Goal: Information Seeking & Learning: Check status

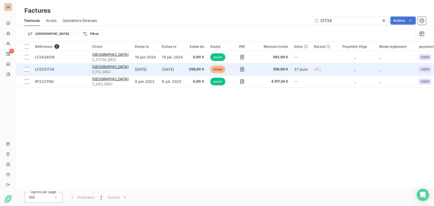
type input "31734"
click at [43, 71] on span "LF2531734" at bounding box center [44, 69] width 19 height 4
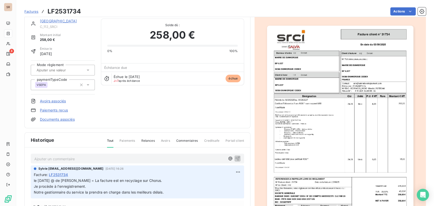
scroll to position [29, 0]
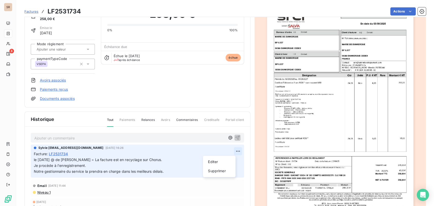
click at [228, 151] on html "SR 8 Factures LF2531734 Actions MAIRIE DE [GEOGRAPHIC_DATA] C_112_SRCI Montant …" at bounding box center [217, 103] width 434 height 206
click at [211, 159] on div "Editer" at bounding box center [219, 162] width 28 height 8
click at [34, 160] on span "le [DATE] @ de [PERSON_NAME] = La facture est en recyclage sur Chorus." at bounding box center [98, 160] width 128 height 4
click at [35, 165] on p "le [DATE] @ de [PERSON_NAME] = La facture est en recyclage sur Chorus. Je procè…" at bounding box center [134, 166] width 200 height 18
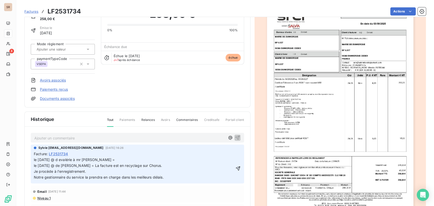
click at [63, 165] on span "le [DATE] @ d evalérie à mr [PERSON_NAME] = le [DATE] @ de [PERSON_NAME] = La f…" at bounding box center [99, 169] width 130 height 22
click at [100, 167] on p "le [DATE] @ de [PERSON_NAME] à mr [PERSON_NAME] = le [DATE] @ de [PERSON_NAME] …" at bounding box center [134, 168] width 200 height 23
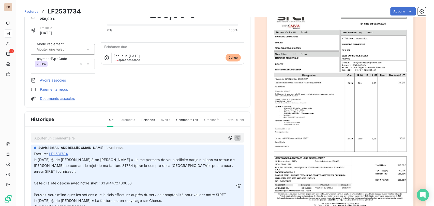
click at [48, 192] on p "﻿" at bounding box center [134, 189] width 201 height 6
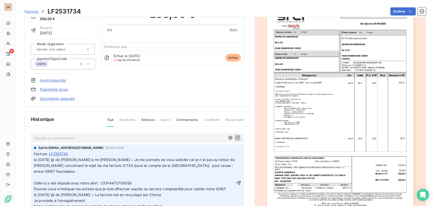
click at [44, 180] on p "﻿" at bounding box center [134, 178] width 201 height 6
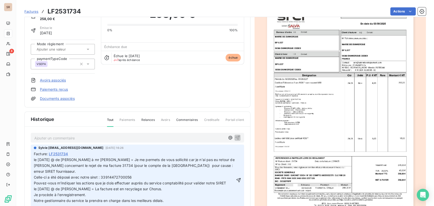
click at [39, 161] on p "le [DATE] @ de [PERSON_NAME] à mr [PERSON_NAME] = Je me permets de vous sollici…" at bounding box center [134, 166] width 201 height 18
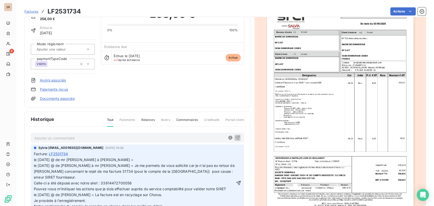
click at [112, 159] on p "le [DATE] @ de mr [PERSON_NAME] à [PERSON_NAME] = le [DATE] @ de [PERSON_NAME] …" at bounding box center [134, 168] width 201 height 23
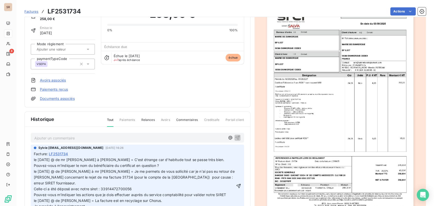
click at [34, 160] on span "le [DATE] @ de mr [PERSON_NAME] à [PERSON_NAME] = C'est étrange car d'habitude …" at bounding box center [129, 160] width 190 height 4
click at [39, 159] on p "le [DATE] @ de mr [PERSON_NAME] à [PERSON_NAME] = C'est étrange car d'habitude …" at bounding box center [134, 160] width 201 height 6
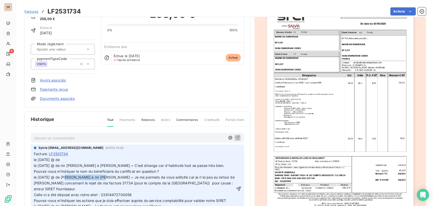
drag, startPoint x: 97, startPoint y: 178, endPoint x: 65, endPoint y: 179, distance: 32.1
click at [65, 179] on p "Pouvez-vous m'indiquer le nom du bénéficiaire du certificat en question ? le [D…" at bounding box center [134, 180] width 201 height 23
copy span "[PERSON_NAME] à mr [PERSON_NAME] ="
click at [70, 158] on p "le [DATE] @ de le [DATE] @ de mr [PERSON_NAME] à [PERSON_NAME] = C'est étrange …" at bounding box center [134, 163] width 201 height 12
click at [98, 161] on p "le [DATE] @ de [PERSON_NAME] à mr [PERSON_NAME] = le [DATE] @ de mr [PERSON_NAM…" at bounding box center [134, 163] width 201 height 12
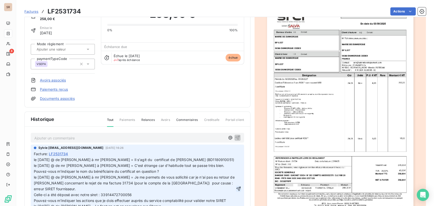
click at [236, 187] on icon "button" at bounding box center [238, 189] width 4 height 4
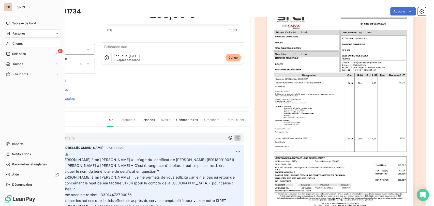
click at [20, 43] on span "Clients" at bounding box center [17, 43] width 10 height 5
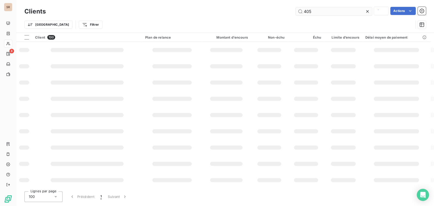
type input "405"
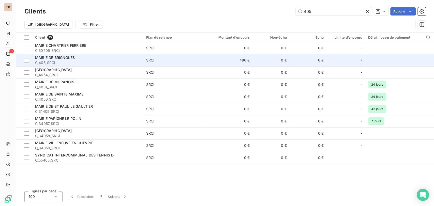
click at [48, 60] on span "C_405_SRCI" at bounding box center [87, 62] width 105 height 5
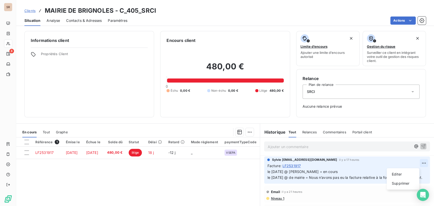
click at [415, 162] on html "SR 8 Clients MAIRIE DE BRIGNOLES - C_405_SRCI Situation Analyse Contacts & Adre…" at bounding box center [217, 103] width 434 height 206
click at [402, 173] on div "Editer" at bounding box center [402, 174] width 28 height 8
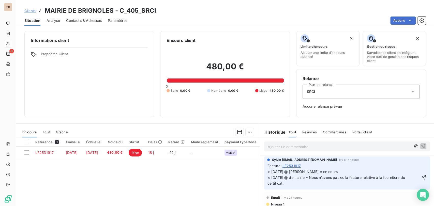
click at [267, 172] on span "le [DATE] @ [PERSON_NAME] = en cours le [DATE] @ de mairie = Nous n’avons pas e…" at bounding box center [336, 177] width 138 height 16
click at [271, 171] on p "le [DATE] @ [PERSON_NAME] = en cours le [DATE] @ de mairie = Nous n’avons pas e…" at bounding box center [343, 178] width 152 height 18
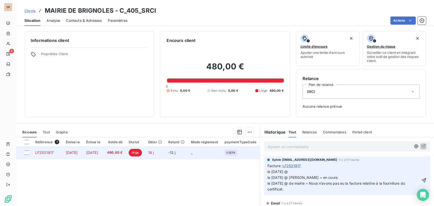
click at [41, 153] on span "LF2531917" at bounding box center [44, 152] width 18 height 4
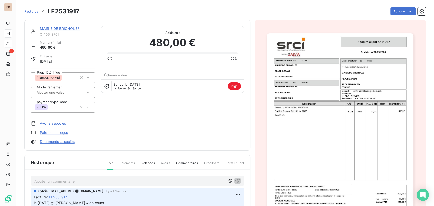
click at [50, 143] on link "Documents associés" at bounding box center [57, 141] width 35 height 5
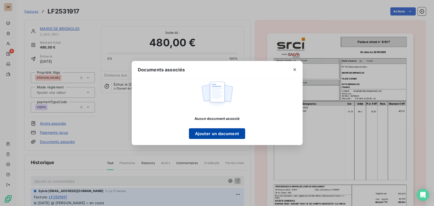
click at [214, 134] on button "Ajouter un document" at bounding box center [217, 133] width 56 height 11
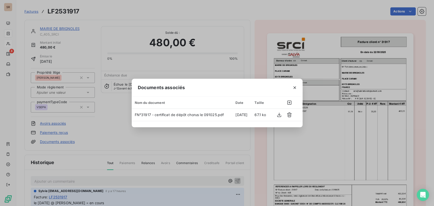
click at [296, 86] on icon "button" at bounding box center [294, 87] width 5 height 5
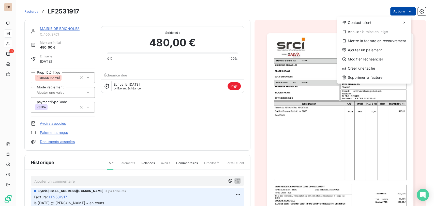
click at [390, 11] on html "SR 8 Factures LF2531917 Actions Contact client Annuler la mise en litige Mettre…" at bounding box center [217, 103] width 434 height 206
click at [375, 33] on div "Annuler la mise en litige" at bounding box center [374, 32] width 70 height 8
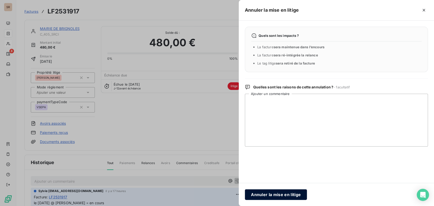
click at [282, 193] on button "Annuler la mise en litige" at bounding box center [276, 194] width 62 height 11
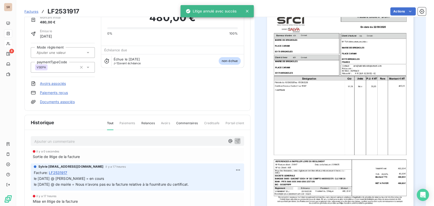
scroll to position [60, 0]
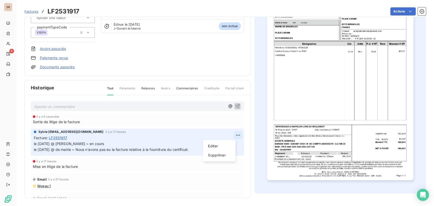
click at [233, 134] on html "SR 8 Factures LF2531917 Actions MAIRIE DE BRIGNOLES C_405_SRCI Montant initial …" at bounding box center [217, 103] width 434 height 206
click at [216, 147] on div "Editer" at bounding box center [219, 146] width 28 height 8
click at [35, 143] on span "le [DATE] @ [PERSON_NAME] = en cours le [DATE] @ de mairie = Nous n’avons pas e…" at bounding box center [111, 147] width 155 height 10
click at [42, 144] on p "le [DATE] @ [PERSON_NAME] = en cours le [DATE] @ de mairie = Nous n’avons pas e…" at bounding box center [134, 147] width 200 height 12
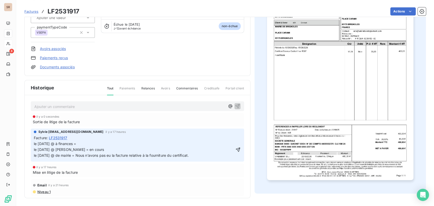
click at [91, 144] on p "le [DATE] @ à finances = le [DATE] @ [PERSON_NAME] = en cours le [DATE] @ de ma…" at bounding box center [134, 150] width 200 height 18
click at [235, 151] on icon "button" at bounding box center [237, 149] width 5 height 5
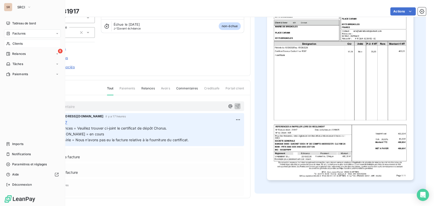
click at [11, 42] on div "Clients" at bounding box center [32, 44] width 57 height 8
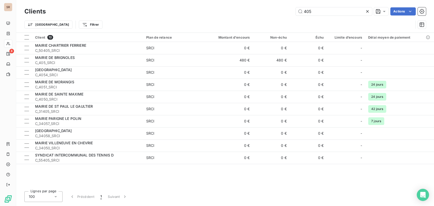
drag, startPoint x: 315, startPoint y: 9, endPoint x: 286, endPoint y: 10, distance: 29.2
click at [289, 10] on div "405 Actions" at bounding box center [239, 11] width 374 height 8
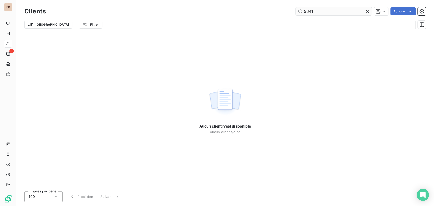
click at [308, 11] on input "5641" at bounding box center [333, 11] width 76 height 8
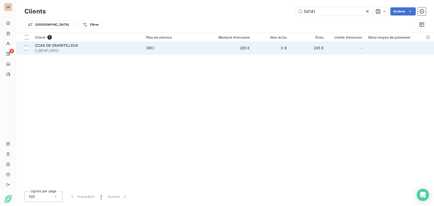
type input "56141"
click at [45, 49] on span "C_56141_SRCI" at bounding box center [87, 50] width 105 height 5
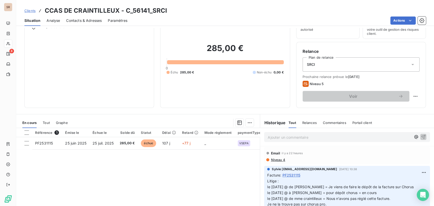
scroll to position [56, 0]
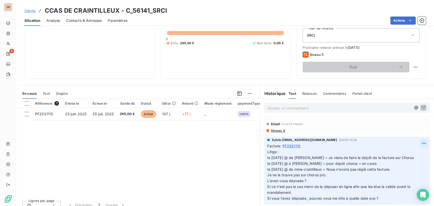
click at [413, 142] on html "SR 8 Clients CCAS DE CRAINTILLEUX - C_56141_SRCI Situation Analyse Contacts & A…" at bounding box center [217, 103] width 434 height 206
drag, startPoint x: 398, startPoint y: 153, endPoint x: 393, endPoint y: 153, distance: 4.9
click at [397, 153] on div "Editer" at bounding box center [402, 154] width 28 height 8
click at [267, 157] on span "Litige : le [DATE] @ de [PERSON_NAME] = Je viens de faire le dépôt de la factur…" at bounding box center [340, 175] width 146 height 51
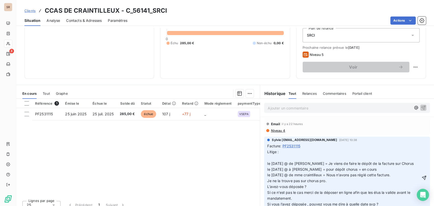
click at [309, 100] on div "Ajouter un commentaire ﻿" at bounding box center [347, 108] width 174 height 18
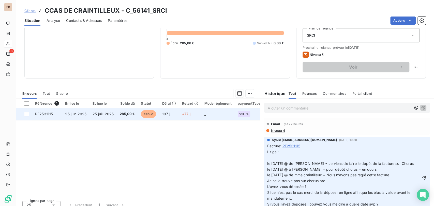
click at [43, 114] on span "PF2531115" at bounding box center [44, 114] width 18 height 4
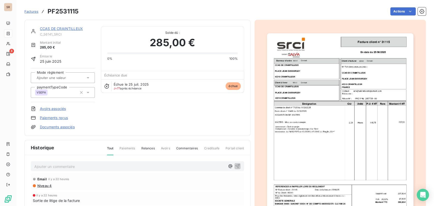
click at [57, 29] on link "CCAS DE CRAINTILLEUX" at bounding box center [61, 28] width 43 height 4
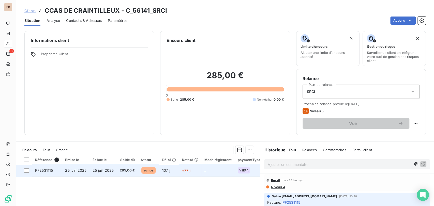
click at [48, 171] on span "PF2531115" at bounding box center [44, 170] width 18 height 4
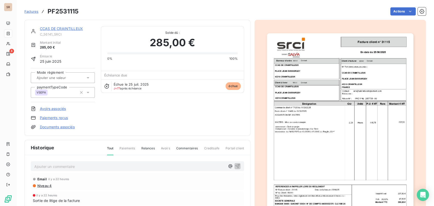
click at [49, 167] on p "Ajouter un commentaire ﻿" at bounding box center [129, 166] width 191 height 6
click at [95, 166] on p "le [DATE] @ de mme laurent =" at bounding box center [129, 166] width 191 height 6
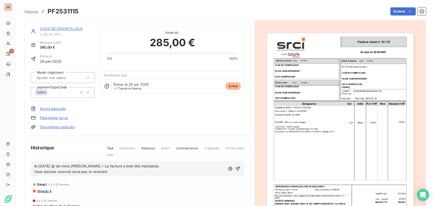
click at [35, 170] on span "Vous devirez recevoir sous peu le virement" at bounding box center [70, 171] width 73 height 4
click at [235, 168] on icon "button" at bounding box center [237, 168] width 5 height 5
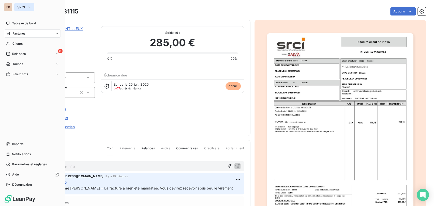
click at [32, 7] on button "SRCI" at bounding box center [24, 7] width 20 height 8
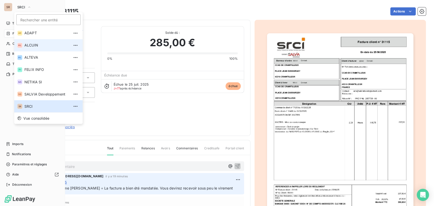
click at [29, 46] on span "ALCUIN" at bounding box center [46, 45] width 45 height 5
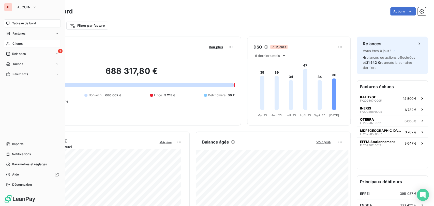
click at [19, 45] on span "Clients" at bounding box center [17, 43] width 10 height 5
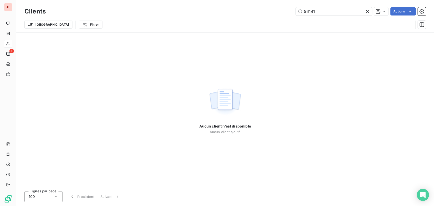
drag, startPoint x: 290, startPoint y: 10, endPoint x: 272, endPoint y: 9, distance: 18.3
click at [272, 9] on div "56141 Actions" at bounding box center [239, 11] width 374 height 8
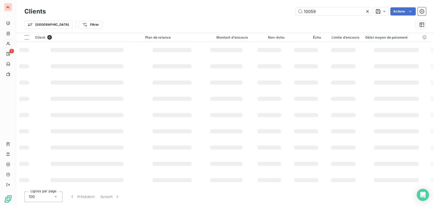
type input "10059"
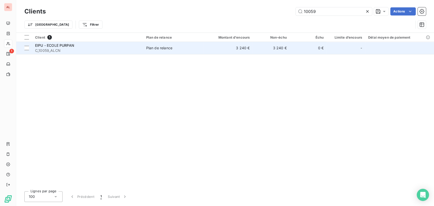
click at [47, 47] on div "EIPU - ECOLE PURPAN" at bounding box center [87, 45] width 105 height 5
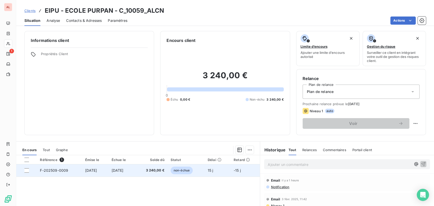
click at [57, 171] on span "F-202509-0009" at bounding box center [54, 170] width 28 height 4
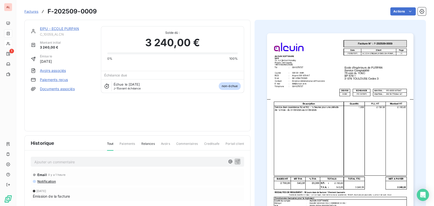
click at [46, 159] on p "Ajouter un commentaire ﻿" at bounding box center [129, 162] width 191 height 6
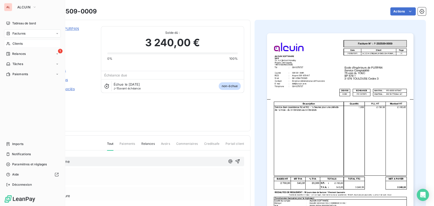
click at [17, 43] on span "Clients" at bounding box center [17, 43] width 10 height 5
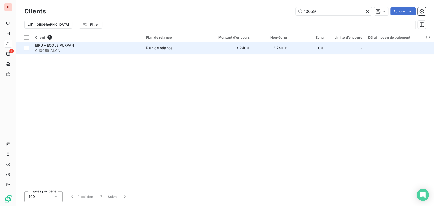
click at [41, 46] on span "EIPU - ECOLE PURPAN" at bounding box center [54, 45] width 39 height 4
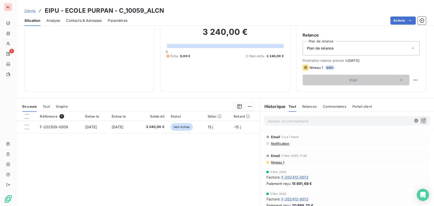
scroll to position [56, 0]
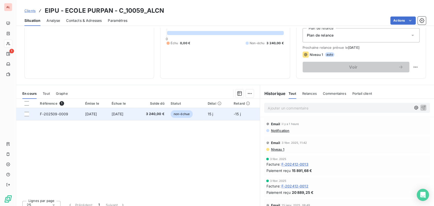
click at [52, 113] on span "F-202509-0009" at bounding box center [54, 114] width 28 height 4
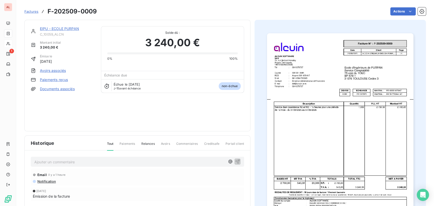
click at [54, 159] on p "Ajouter un commentaire ﻿" at bounding box center [129, 162] width 191 height 6
click at [112, 159] on p "le [DATE] @ de mme lancesseur =" at bounding box center [129, 162] width 191 height 6
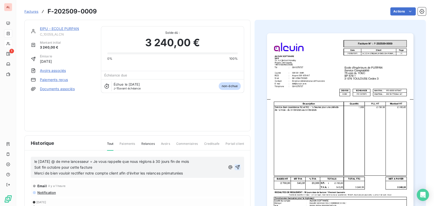
click at [238, 165] on icon "button" at bounding box center [237, 167] width 5 height 5
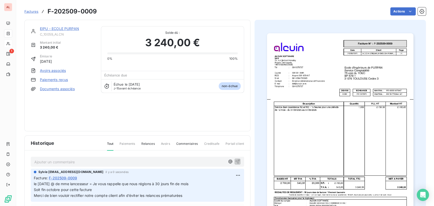
click at [68, 28] on link "EIPU - ECOLE PURPAN" at bounding box center [59, 28] width 39 height 4
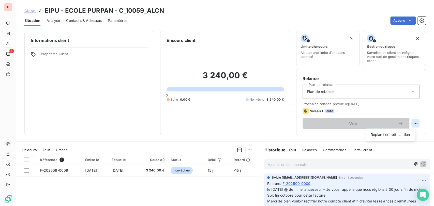
click at [410, 125] on html "AL 1 Clients EIPU - ECOLE PURPAN - C_10059_ALCN Situation Analyse Contacts & Ad…" at bounding box center [217, 103] width 434 height 206
click at [395, 134] on div "Replanifier cette action" at bounding box center [389, 135] width 45 height 8
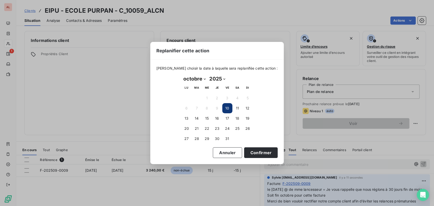
click at [205, 78] on select "janvier février mars avril mai juin juillet août septembre octobre novembre déc…" at bounding box center [194, 79] width 26 height 8
select select "10"
click at [181, 75] on select "janvier février mars avril mai juin juillet août septembre octobre novembre déc…" at bounding box center [194, 79] width 26 height 8
click at [228, 108] on button "7" at bounding box center [227, 108] width 10 height 10
click at [250, 153] on button "Confirmer" at bounding box center [261, 152] width 34 height 11
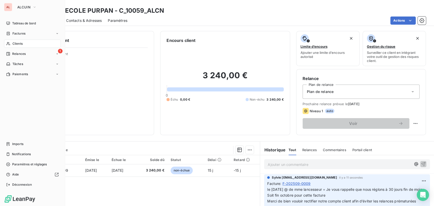
drag, startPoint x: 17, startPoint y: 46, endPoint x: 26, endPoint y: 46, distance: 9.7
click at [17, 46] on span "Clients" at bounding box center [17, 43] width 10 height 5
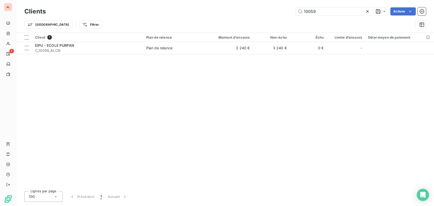
drag, startPoint x: 318, startPoint y: 12, endPoint x: 278, endPoint y: 10, distance: 39.4
click at [278, 10] on div "10059 Actions" at bounding box center [239, 11] width 374 height 8
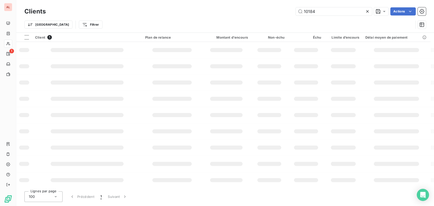
type input "10184"
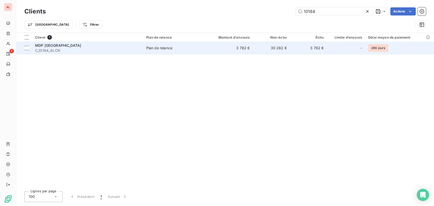
click at [47, 47] on span "MDP [GEOGRAPHIC_DATA]" at bounding box center [58, 45] width 46 height 4
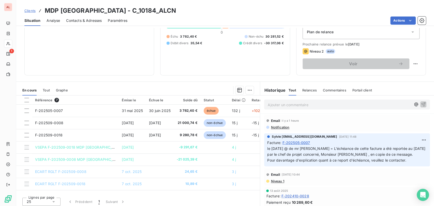
scroll to position [62, 0]
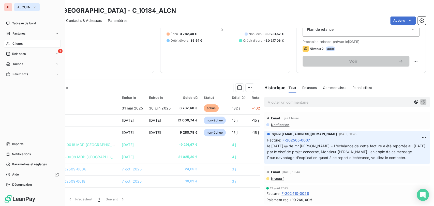
click at [34, 5] on icon "button" at bounding box center [35, 7] width 4 height 5
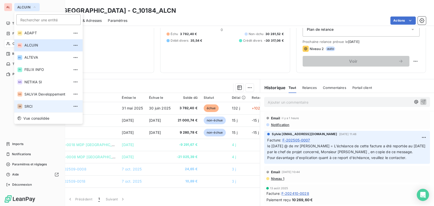
click at [25, 105] on span "SRCI" at bounding box center [46, 106] width 45 height 5
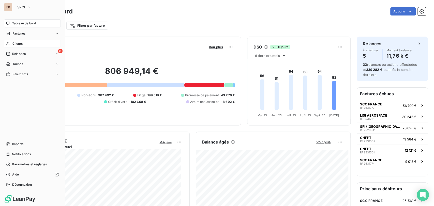
click at [13, 45] on span "Clients" at bounding box center [17, 43] width 10 height 5
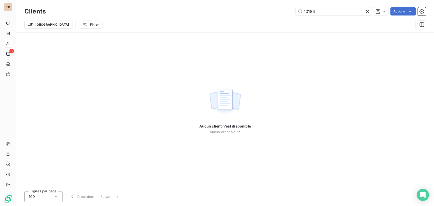
drag, startPoint x: 318, startPoint y: 10, endPoint x: 284, endPoint y: 8, distance: 34.1
click at [285, 9] on div "10184 Actions" at bounding box center [239, 11] width 374 height 8
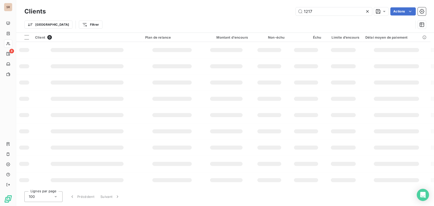
type input "1217"
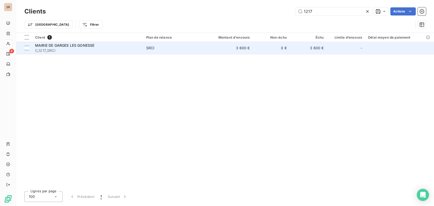
click at [50, 49] on span "C_1217_SRCI" at bounding box center [87, 50] width 105 height 5
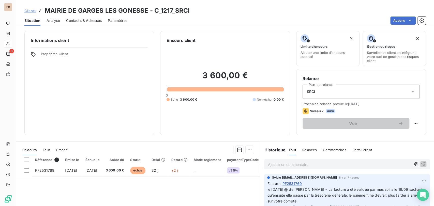
scroll to position [28, 0]
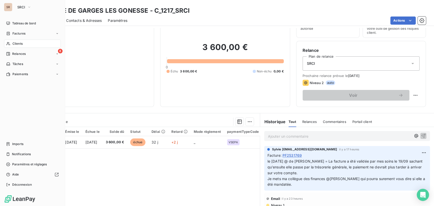
click at [16, 43] on span "Clients" at bounding box center [17, 43] width 10 height 5
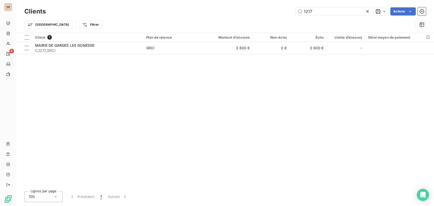
drag, startPoint x: 313, startPoint y: 13, endPoint x: 293, endPoint y: 6, distance: 21.7
click at [297, 10] on input "1217" at bounding box center [333, 11] width 76 height 8
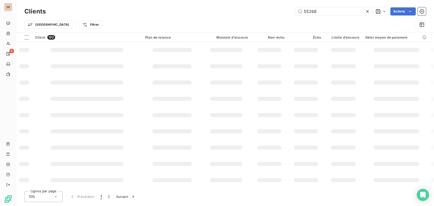
type input "55268"
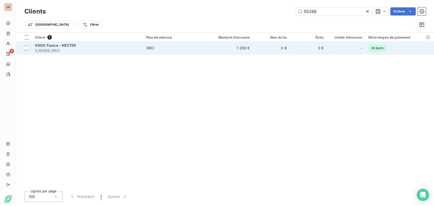
click at [53, 48] on div "KNDS France - NEXTER" at bounding box center [87, 45] width 105 height 5
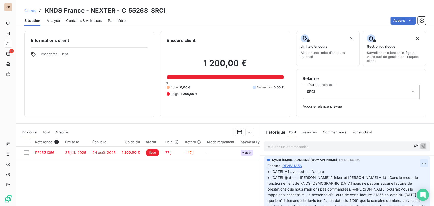
click at [415, 163] on html "SR 8 Clients KNDS [GEOGRAPHIC_DATA] - NEXTER - C_55268_SRCI Situation Analyse C…" at bounding box center [217, 103] width 434 height 206
click at [394, 173] on div "Editer" at bounding box center [402, 174] width 28 height 8
click at [267, 171] on span "le [DATE] M1 avec bdc et facture le [DATE] @ de mr [PERSON_NAME] à feker et [PE…" at bounding box center [344, 209] width 154 height 80
click at [267, 170] on p "le [DATE] M1 avec bdc et facture le [DATE] @ de mr [PERSON_NAME] à feker et [PE…" at bounding box center [343, 209] width 153 height 81
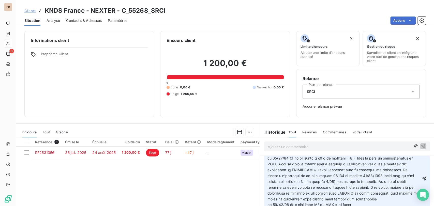
scroll to position [39, 0]
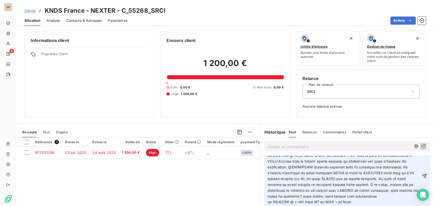
click at [421, 178] on icon "button" at bounding box center [423, 175] width 5 height 5
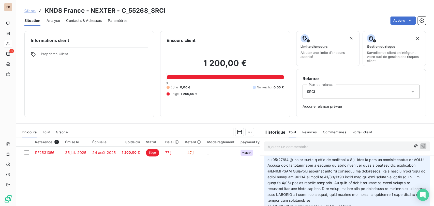
scroll to position [0, 0]
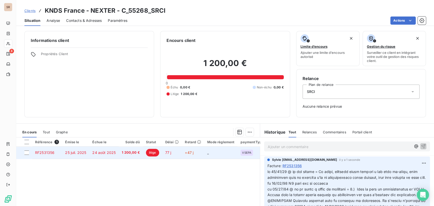
click at [50, 153] on span "RF2531356" at bounding box center [44, 152] width 19 height 4
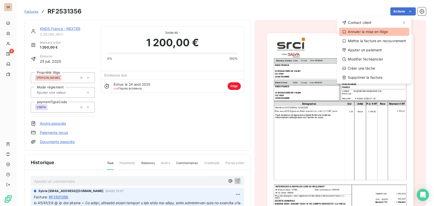
click at [368, 33] on div "Annuler la mise en litige" at bounding box center [374, 32] width 70 height 8
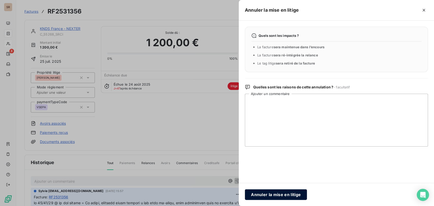
click at [274, 196] on button "Annuler la mise en litige" at bounding box center [276, 194] width 62 height 11
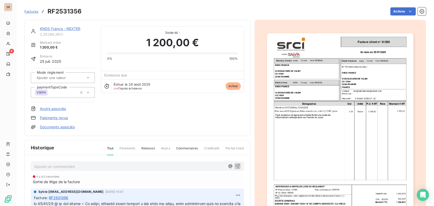
click at [51, 29] on link "KNDS France - NEXTER" at bounding box center [60, 28] width 40 height 4
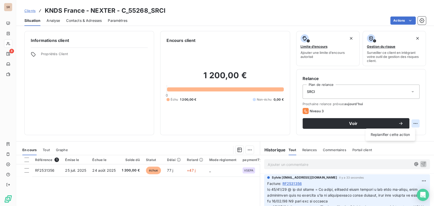
click at [412, 127] on html "SR 8 Clients KNDS [GEOGRAPHIC_DATA] - NEXTER - C_55268_SRCI Situation Analyse C…" at bounding box center [217, 103] width 434 height 206
click at [385, 135] on div "Replanifier cette action" at bounding box center [389, 135] width 45 height 8
select select "9"
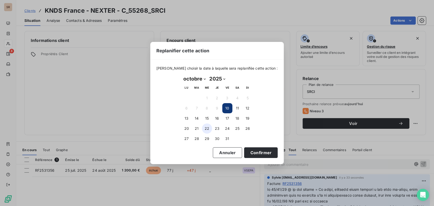
click at [205, 127] on button "22" at bounding box center [207, 128] width 10 height 10
click at [253, 150] on button "Confirmer" at bounding box center [261, 152] width 34 height 11
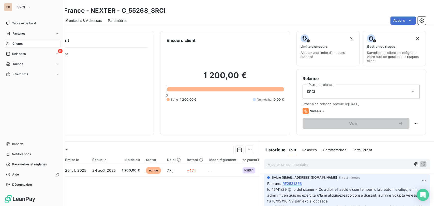
click at [18, 44] on span "Clients" at bounding box center [17, 43] width 10 height 5
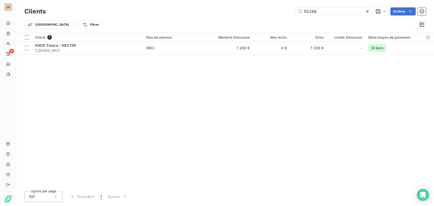
drag, startPoint x: 317, startPoint y: 12, endPoint x: 278, endPoint y: 10, distance: 38.4
click at [281, 11] on div "55268 Actions" at bounding box center [239, 11] width 374 height 8
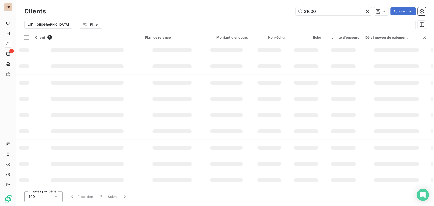
type input "31600"
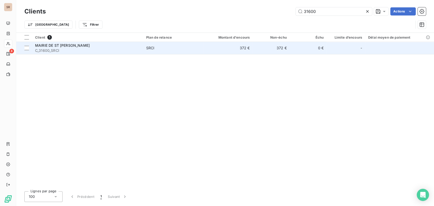
click at [54, 47] on span "MAIRIE DE ST [PERSON_NAME]" at bounding box center [62, 45] width 55 height 4
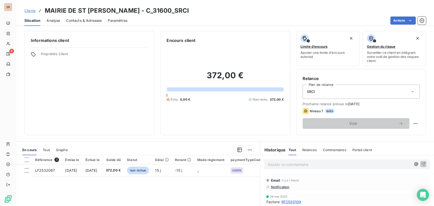
click at [76, 20] on span "Contacts & Adresses" at bounding box center [84, 20] width 36 height 5
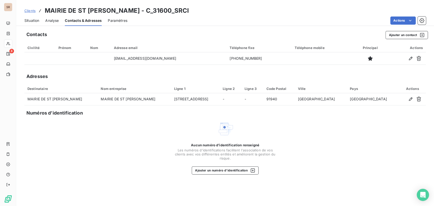
click at [35, 22] on span "Situation" at bounding box center [31, 20] width 15 height 5
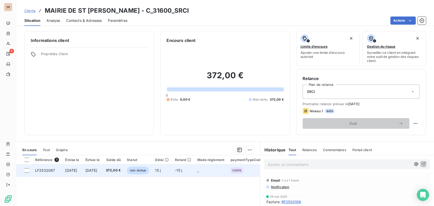
click at [50, 171] on span "LF2532087" at bounding box center [45, 170] width 20 height 4
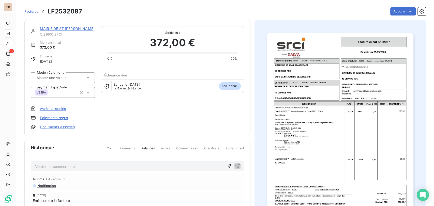
click at [48, 168] on p "Ajouter un commentaire ﻿" at bounding box center [129, 166] width 191 height 6
click at [92, 166] on p "le [DATE] @ de mairie =" at bounding box center [129, 166] width 191 height 6
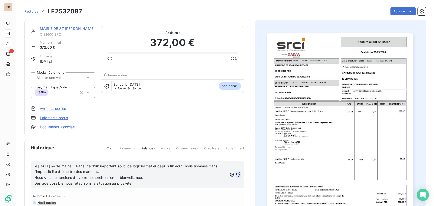
click at [238, 175] on icon "button" at bounding box center [237, 174] width 5 height 5
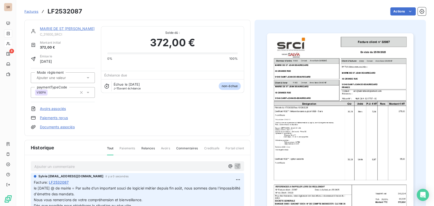
click at [70, 26] on link "MAIRIE DE ST [PERSON_NAME]" at bounding box center [67, 28] width 55 height 4
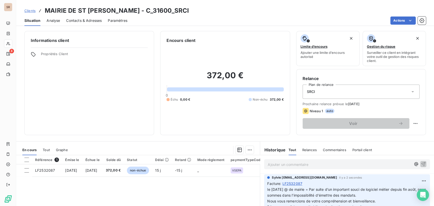
click at [84, 20] on span "Contacts & Adresses" at bounding box center [84, 20] width 36 height 5
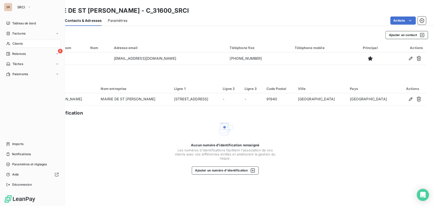
click at [15, 43] on span "Clients" at bounding box center [17, 43] width 10 height 5
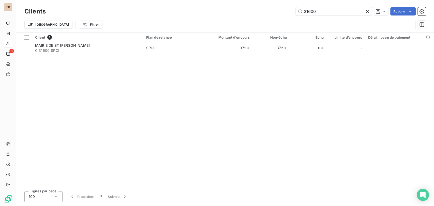
drag, startPoint x: 324, startPoint y: 10, endPoint x: 284, endPoint y: 9, distance: 39.9
click at [287, 11] on div "31600 Actions" at bounding box center [239, 11] width 374 height 8
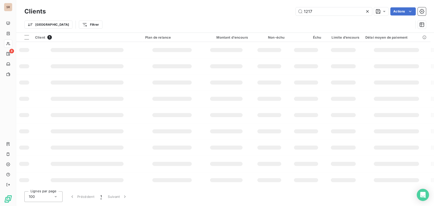
type input "1217"
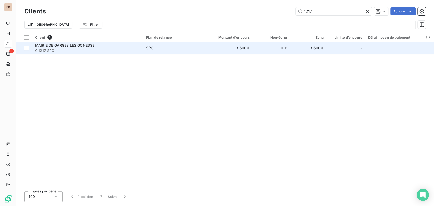
click at [51, 44] on span "MAIRIE DE GARGES LES GONESSE" at bounding box center [64, 45] width 59 height 4
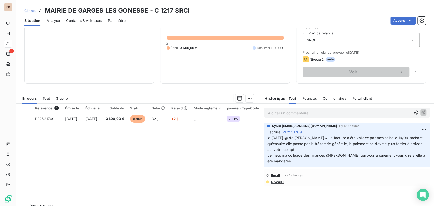
scroll to position [56, 0]
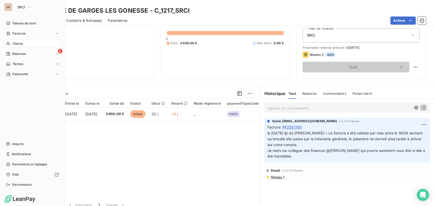
click at [15, 44] on span "Clients" at bounding box center [17, 43] width 10 height 5
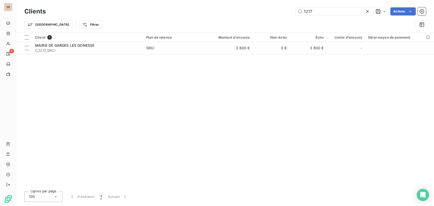
drag, startPoint x: 310, startPoint y: 8, endPoint x: 295, endPoint y: 5, distance: 15.7
click at [296, 10] on input "1217" at bounding box center [333, 11] width 76 height 8
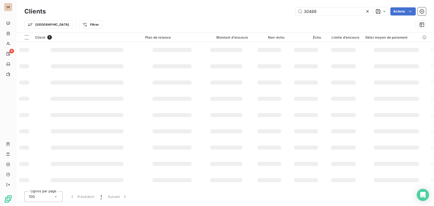
type input "30488"
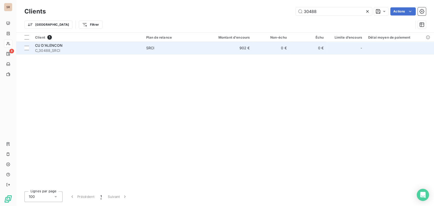
click at [53, 48] on span "C_30488_SRCI" at bounding box center [87, 50] width 105 height 5
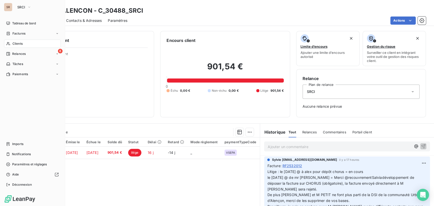
click at [18, 41] on span "Clients" at bounding box center [17, 43] width 10 height 5
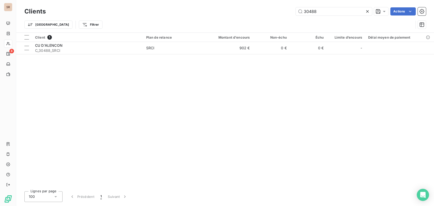
drag, startPoint x: 323, startPoint y: 15, endPoint x: 289, endPoint y: 12, distance: 34.7
click at [295, 13] on div "30488 Actions" at bounding box center [239, 11] width 374 height 8
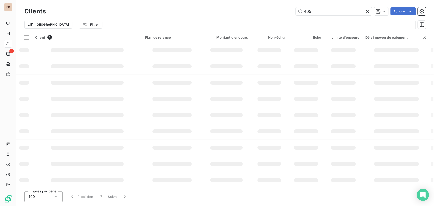
type input "405"
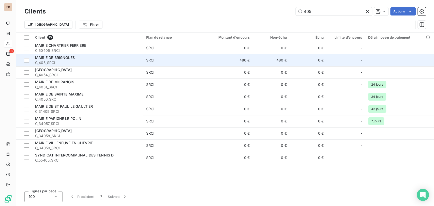
click at [50, 59] on span "MAIRIE DE BRIGNOLES" at bounding box center [55, 57] width 40 height 4
